Goal: Information Seeking & Learning: Learn about a topic

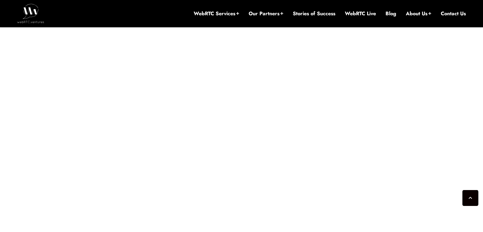
scroll to position [1447, 0]
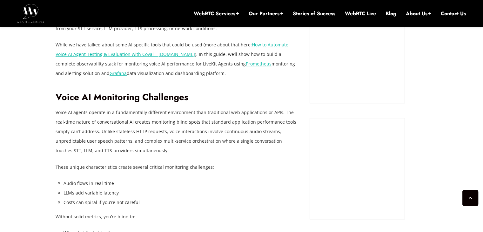
scroll to position [533, 0]
click at [140, 131] on p "Voice AI agents operate in a fundamentally different environment than tradition…" at bounding box center [178, 132] width 244 height 48
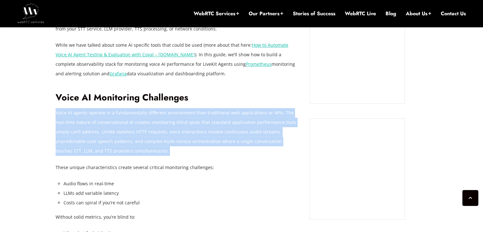
click at [140, 131] on p "Voice AI agents operate in a fundamentally different environment than tradition…" at bounding box center [178, 132] width 244 height 48
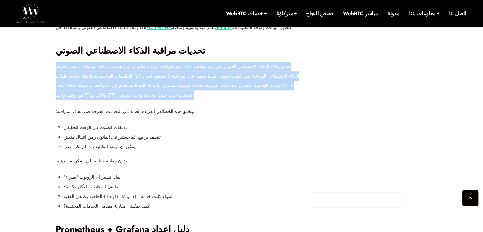
scroll to position [496, 0]
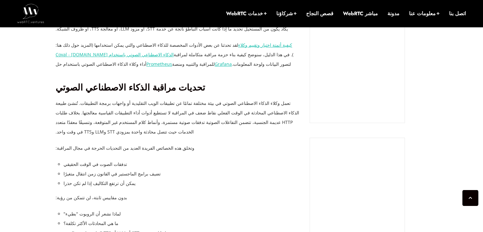
click at [214, 169] on li "تضيف برامج الماجستير في القانون زمن انتقال متغيرًا" at bounding box center [181, 174] width 236 height 10
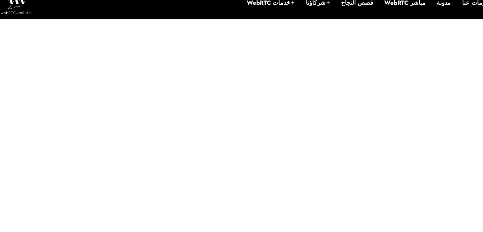
scroll to position [1346, 0]
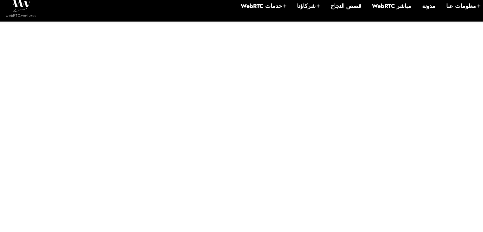
click at [347, 73] on div "[DATE] [PERSON_NAME] التعليقات مغلقة حول إمكانية المراقبة والرصد لوكلاء الذكاء …" at bounding box center [241, 25] width 379 height 2175
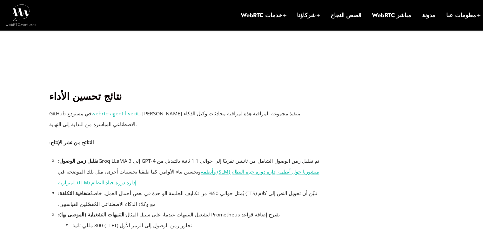
scroll to position [1570, 0]
